Goal: Find specific page/section: Find specific page/section

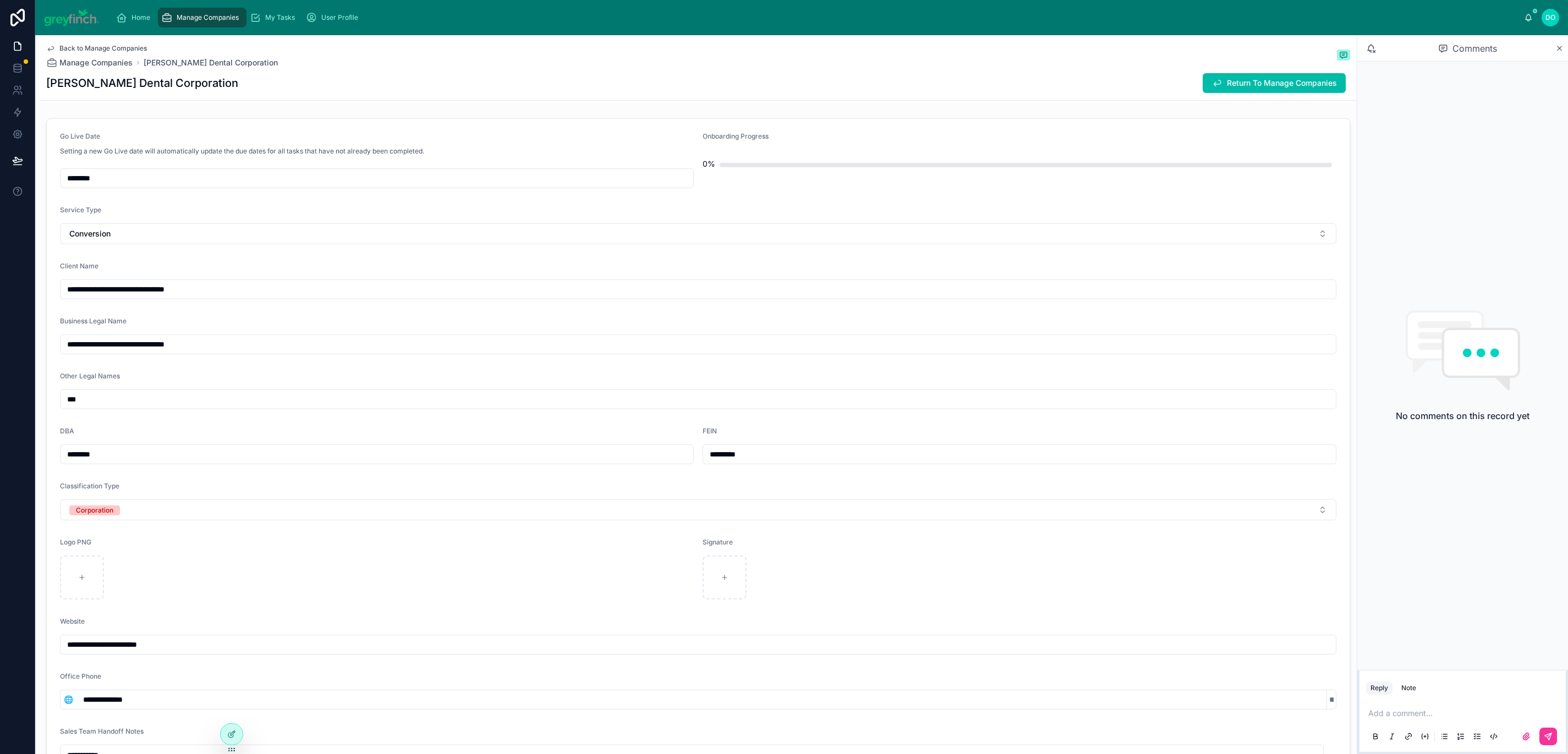
scroll to position [483, 0]
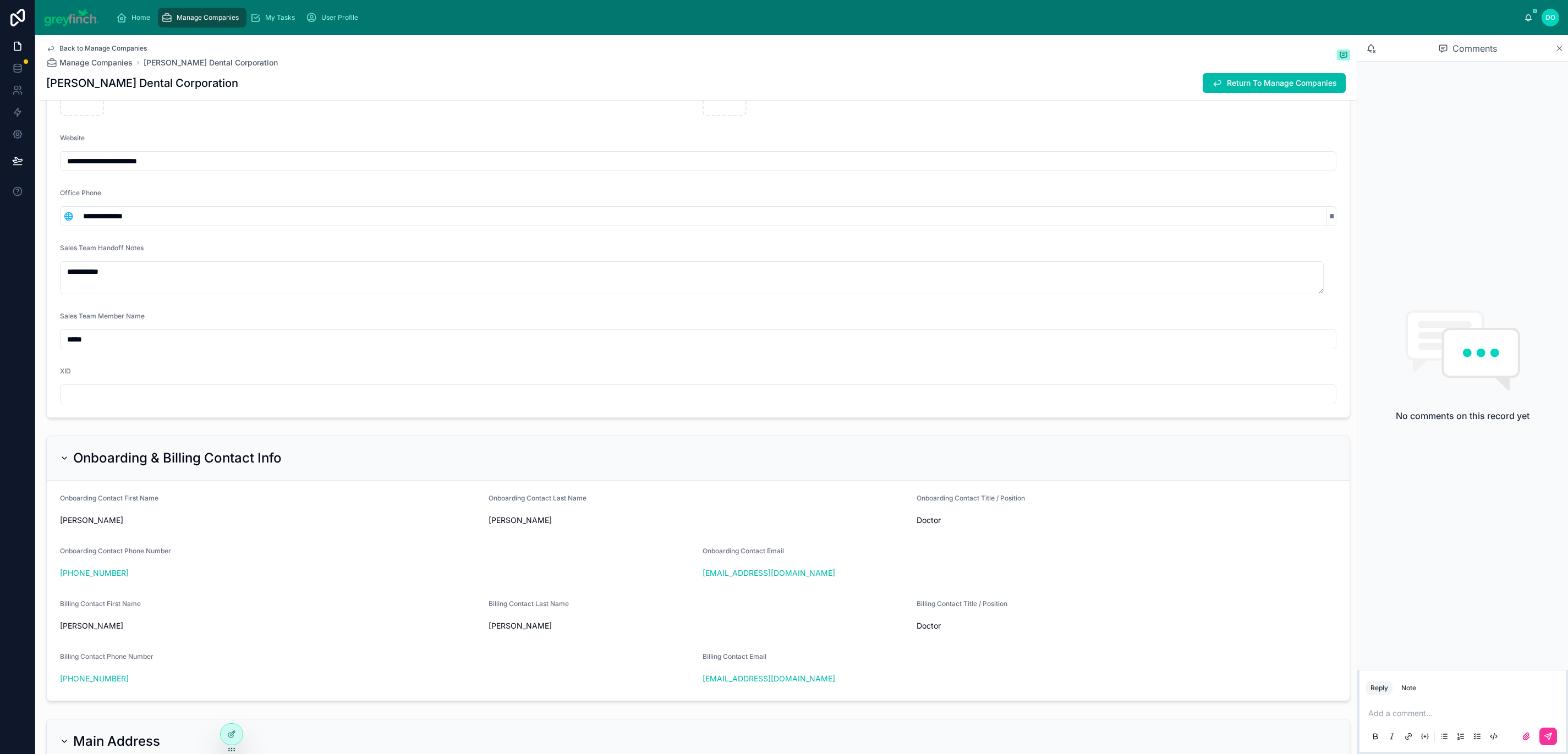
click at [212, 24] on div "Manage Companies" at bounding box center [202, 17] width 82 height 17
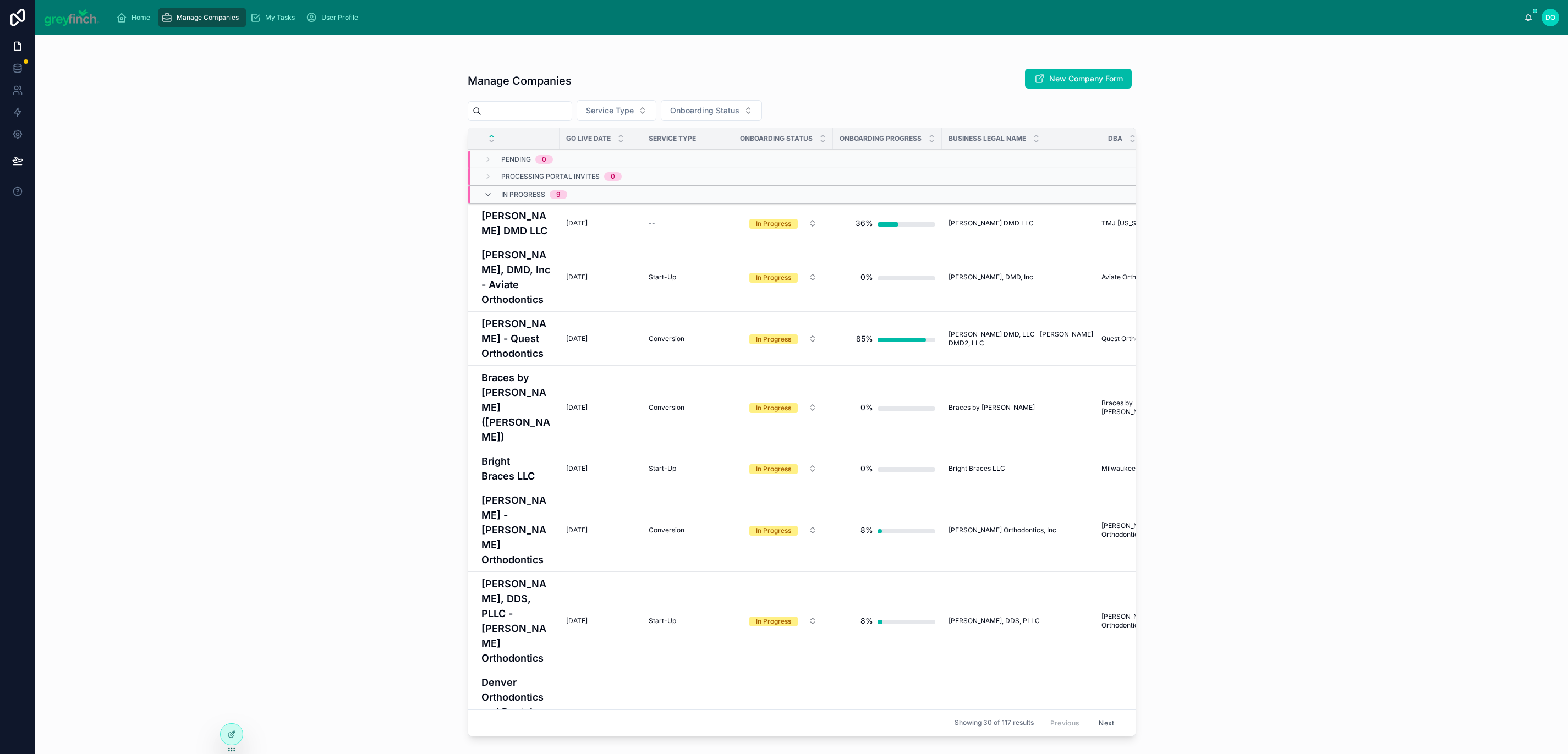
click at [527, 112] on input "text" at bounding box center [527, 111] width 90 height 16
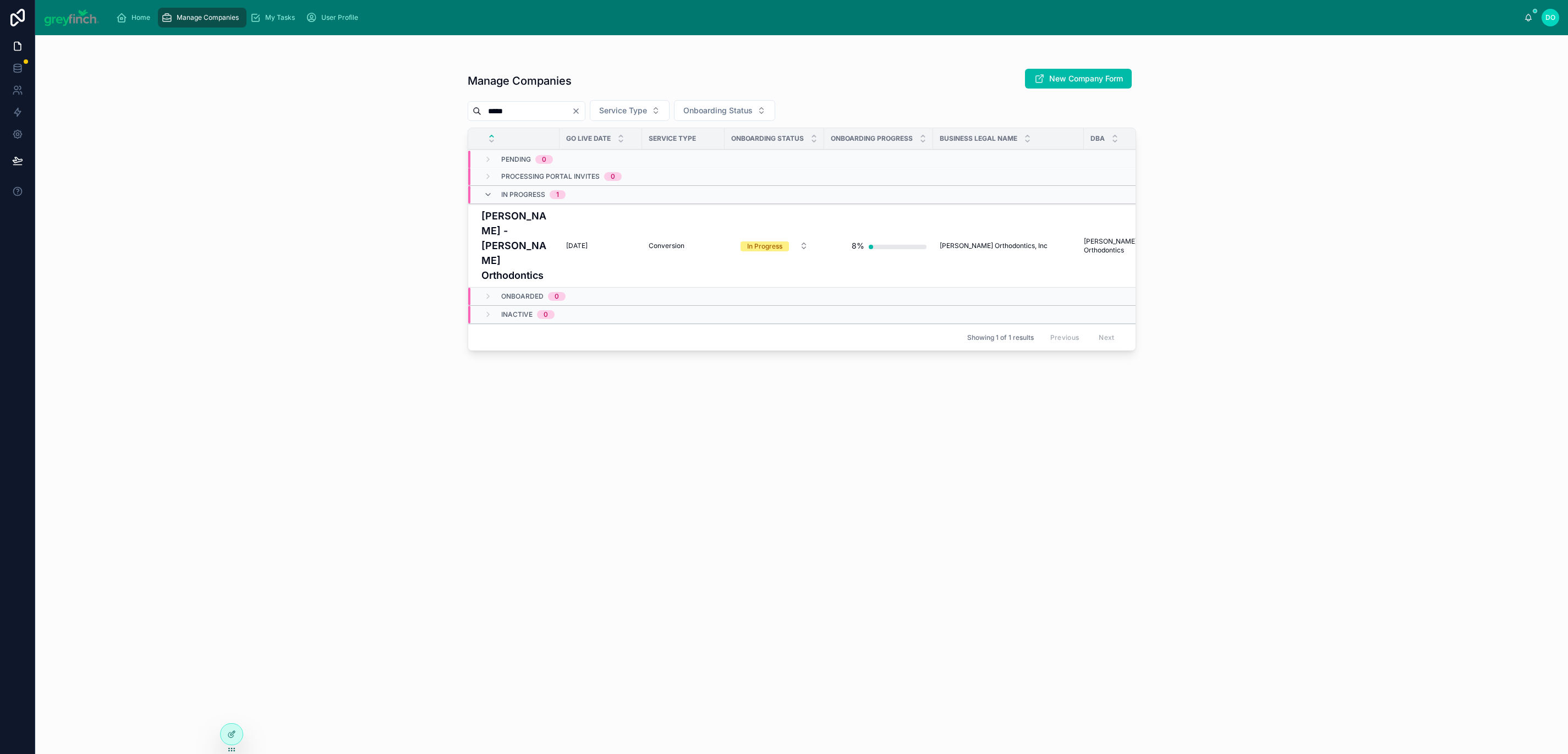
type input "*****"
click at [578, 244] on td "[DATE] [DATE]" at bounding box center [601, 245] width 82 height 84
click at [576, 241] on span "[DATE]" at bounding box center [576, 245] width 22 height 9
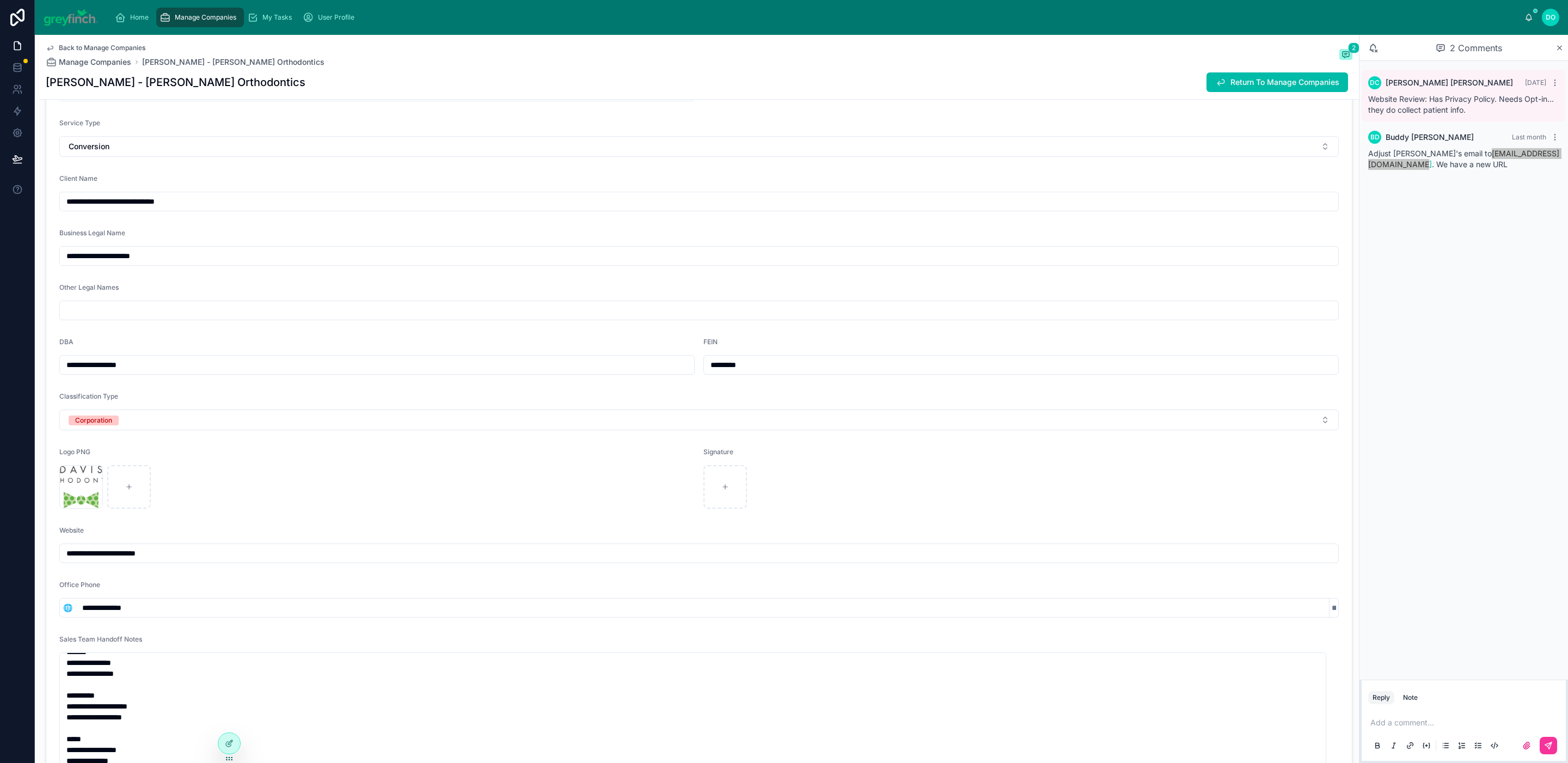
scroll to position [88, 0]
